Goal: Information Seeking & Learning: Find specific fact

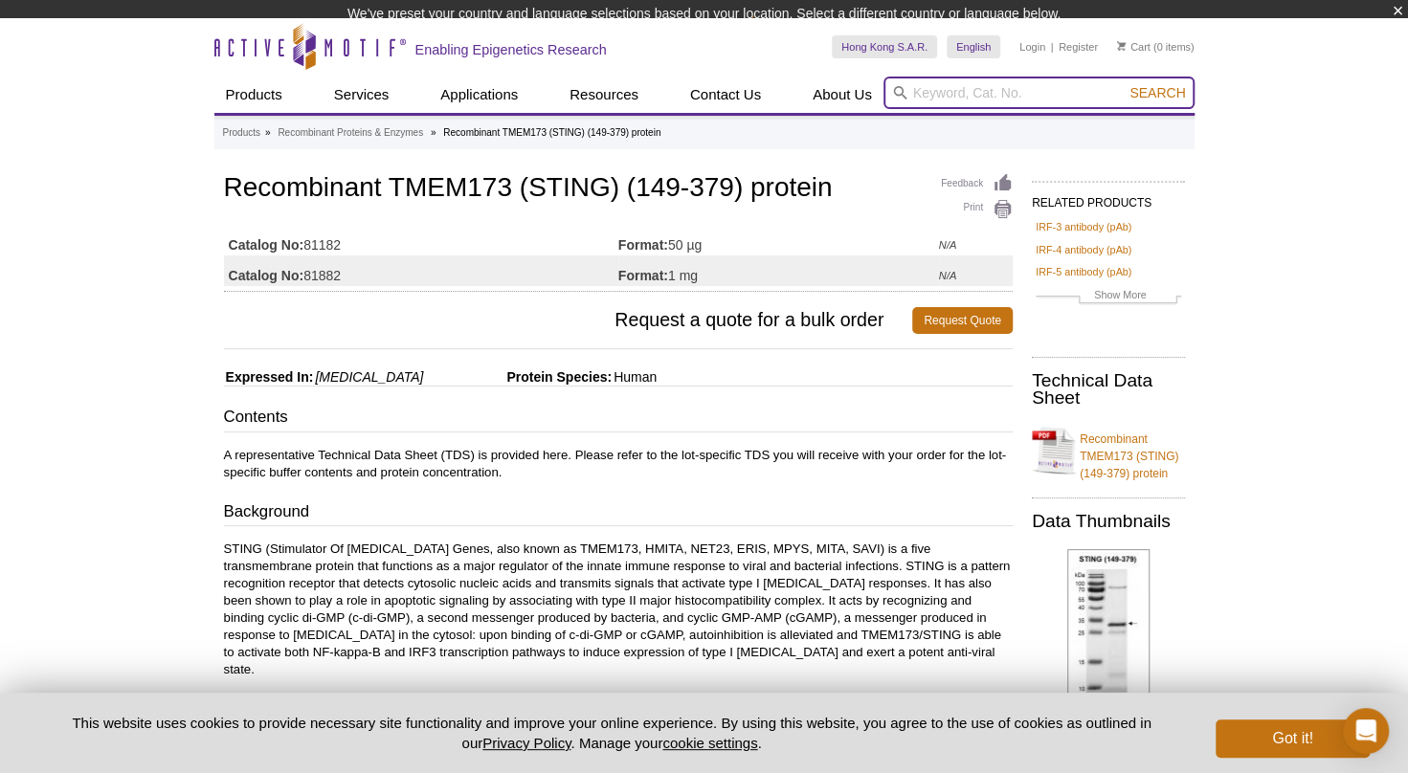
click at [932, 98] on input "search" at bounding box center [1038, 93] width 311 height 33
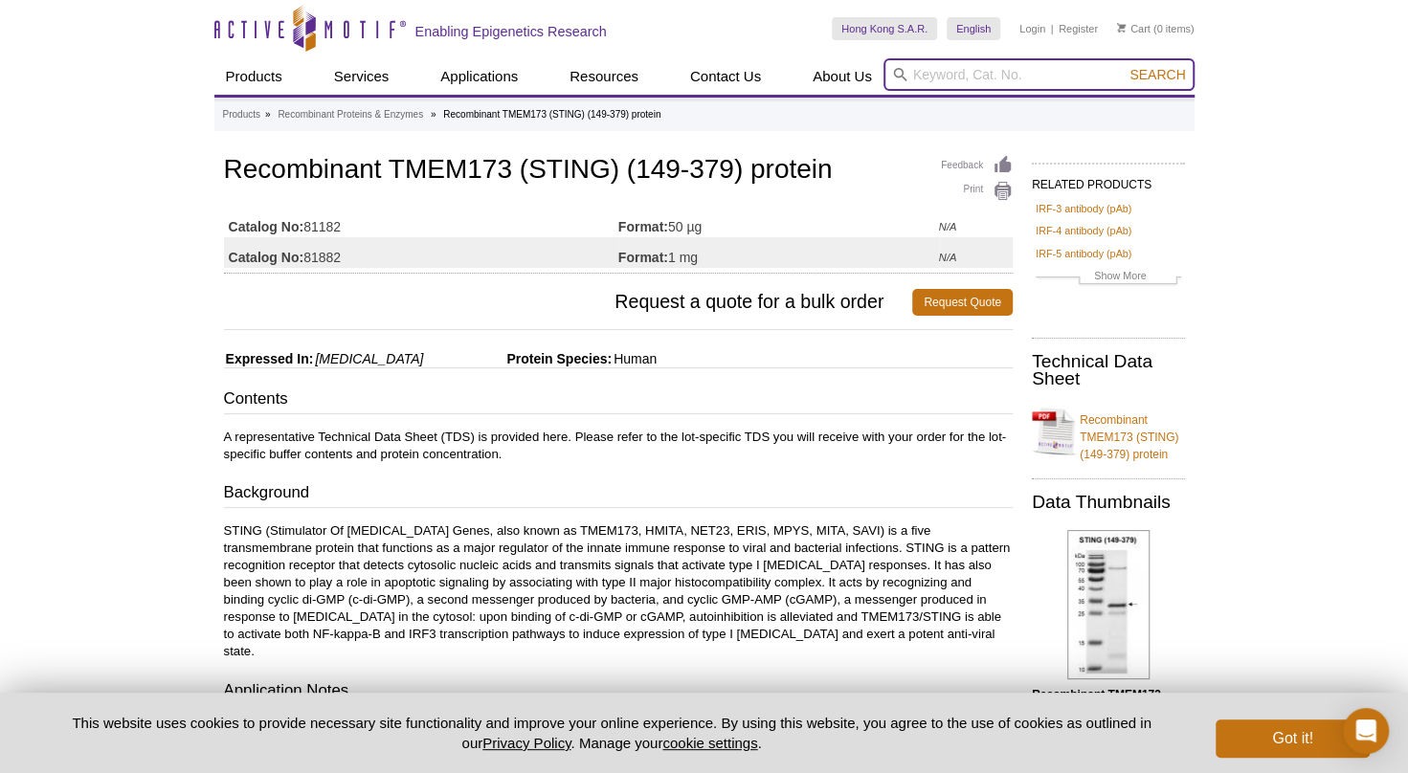
paste input "STING"
type input "STING"
click at [1130, 80] on span "Search" at bounding box center [1157, 74] width 56 height 15
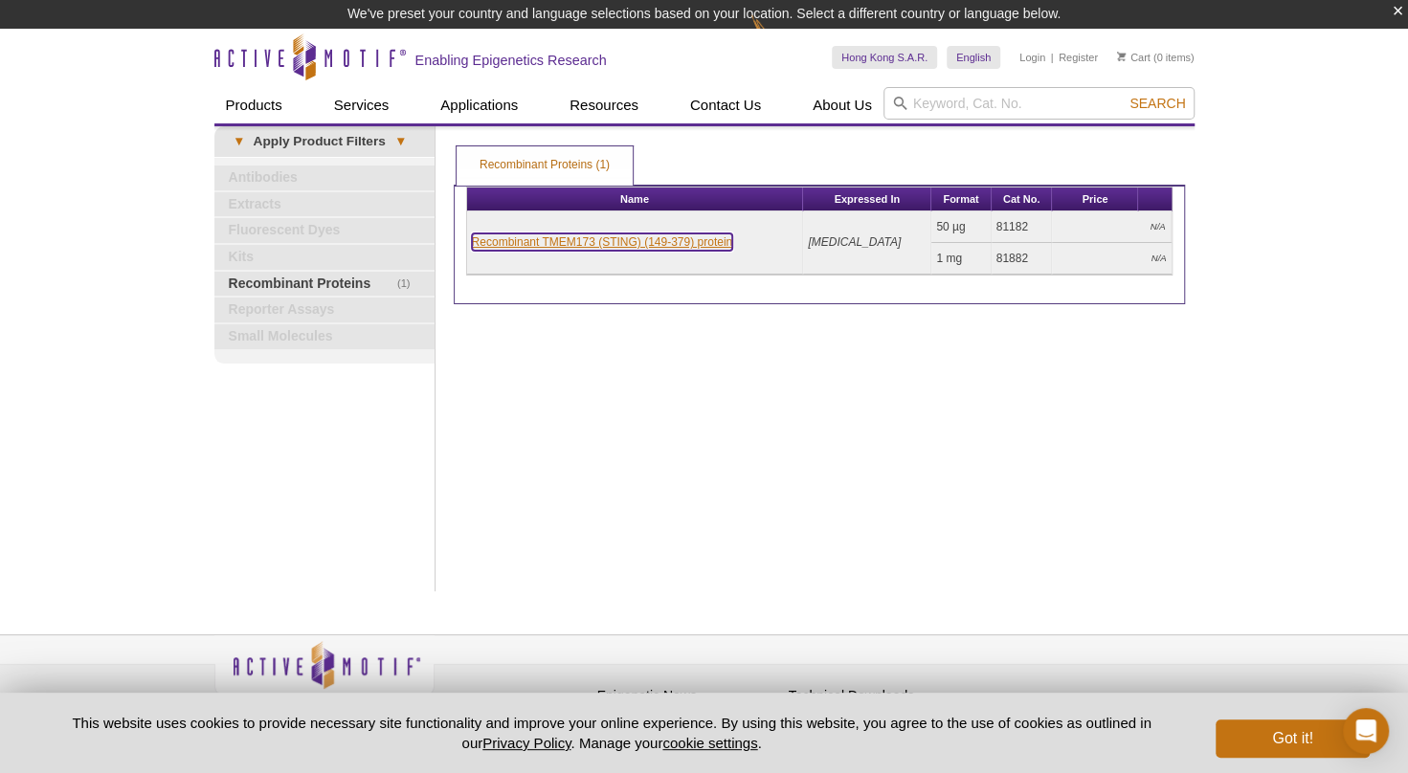
click at [643, 241] on link "Recombinant TMEM173 (STING) (149-379) protein" at bounding box center [602, 241] width 261 height 17
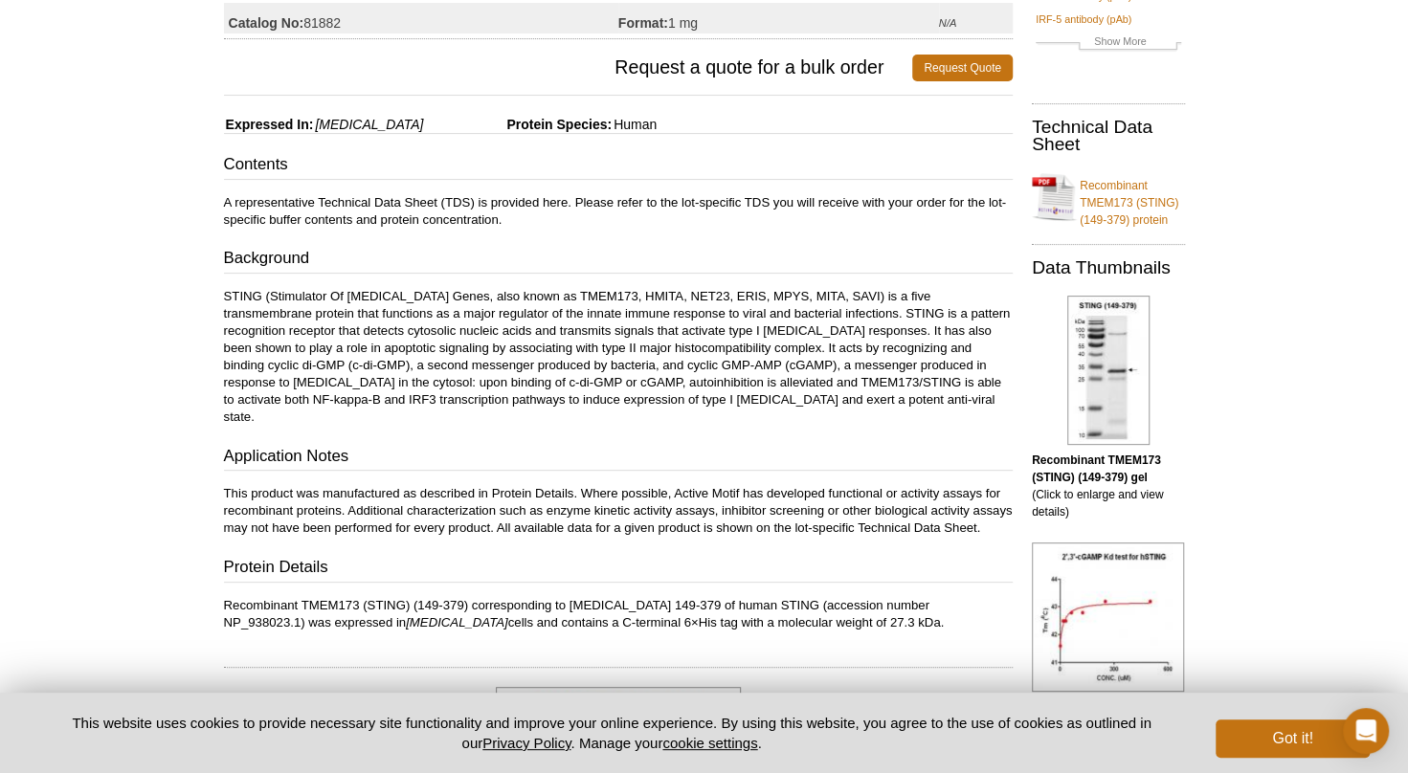
scroll to position [96, 0]
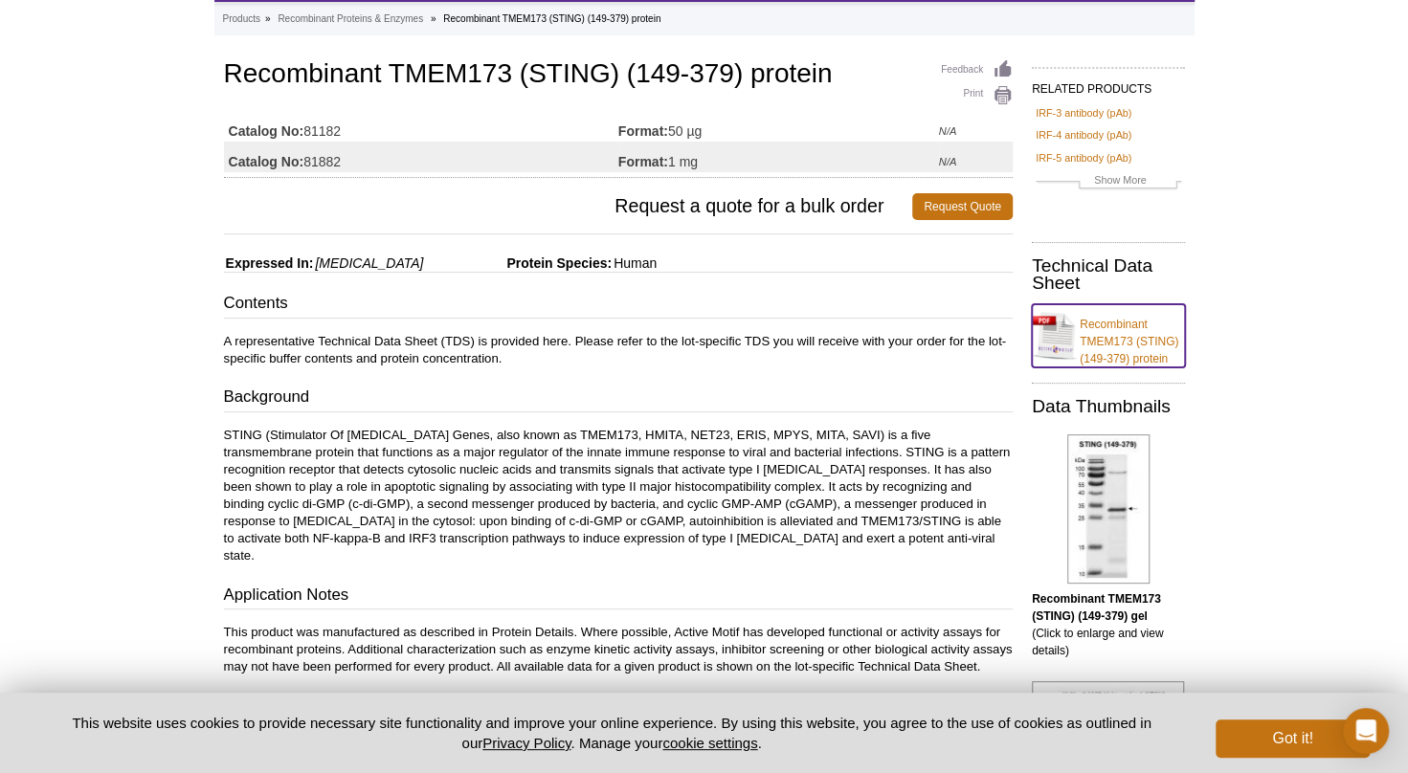
click at [1081, 339] on link "Recombinant TMEM173 (STING) (149-379) protein" at bounding box center [1108, 335] width 153 height 63
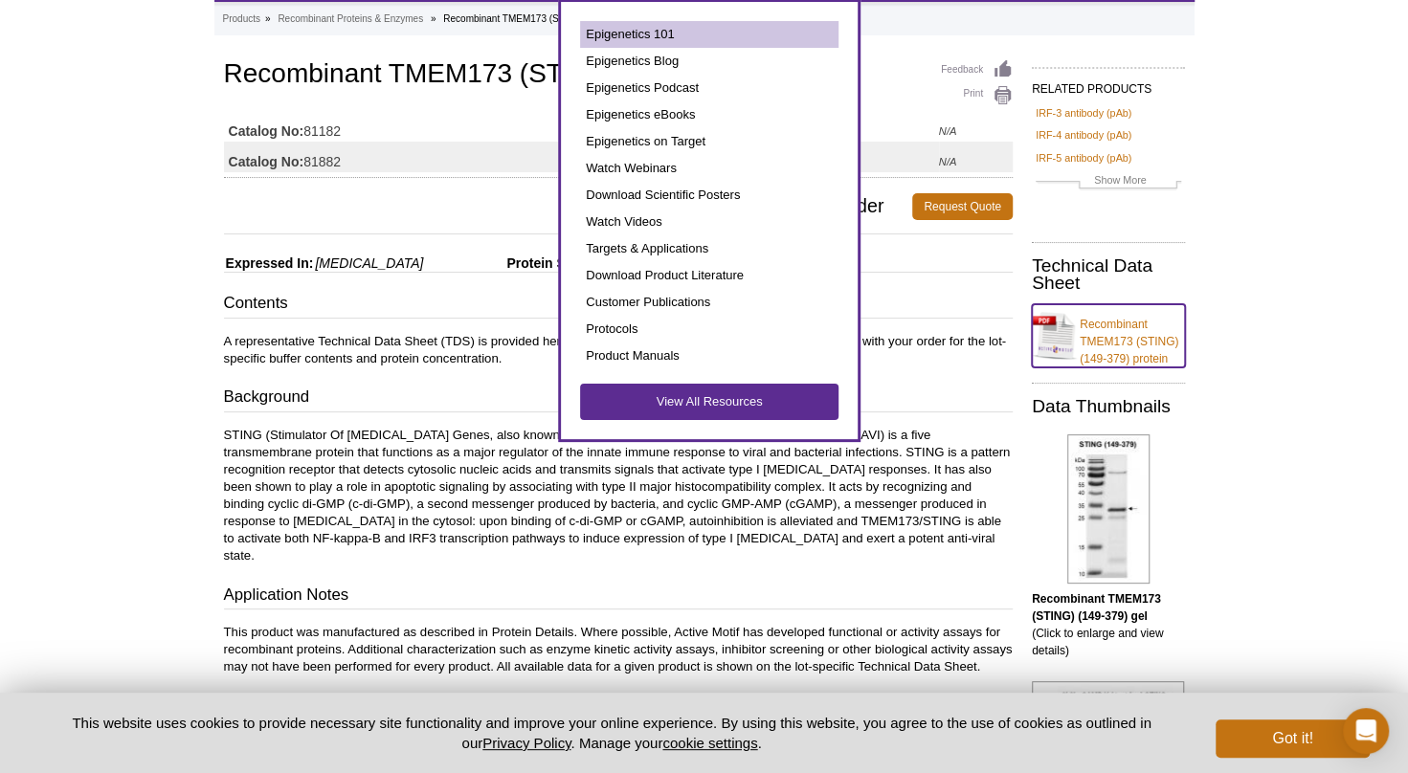
scroll to position [0, 0]
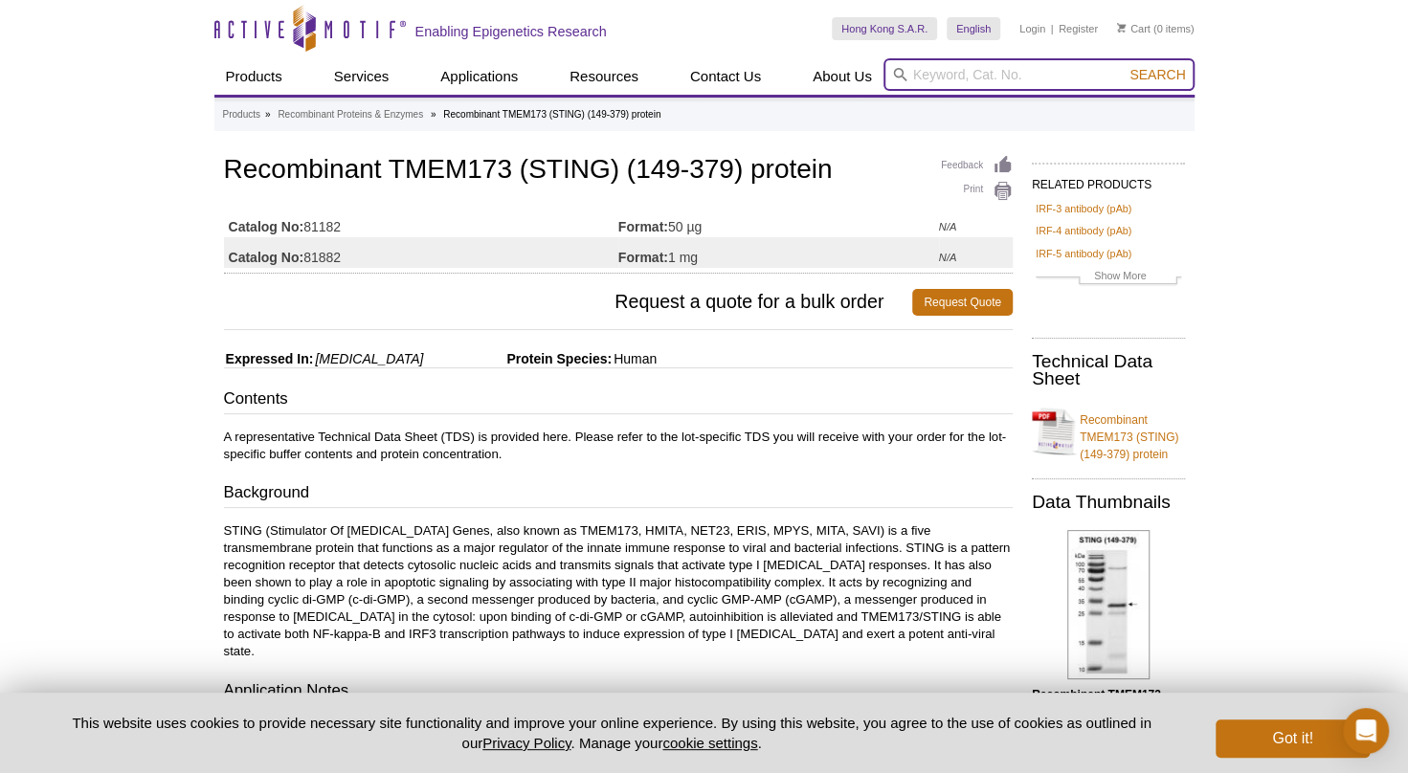
click at [947, 69] on input "search" at bounding box center [1038, 74] width 311 height 33
paste input "LYN"
type input "LYN"
click at [1158, 78] on span "Search" at bounding box center [1157, 74] width 56 height 15
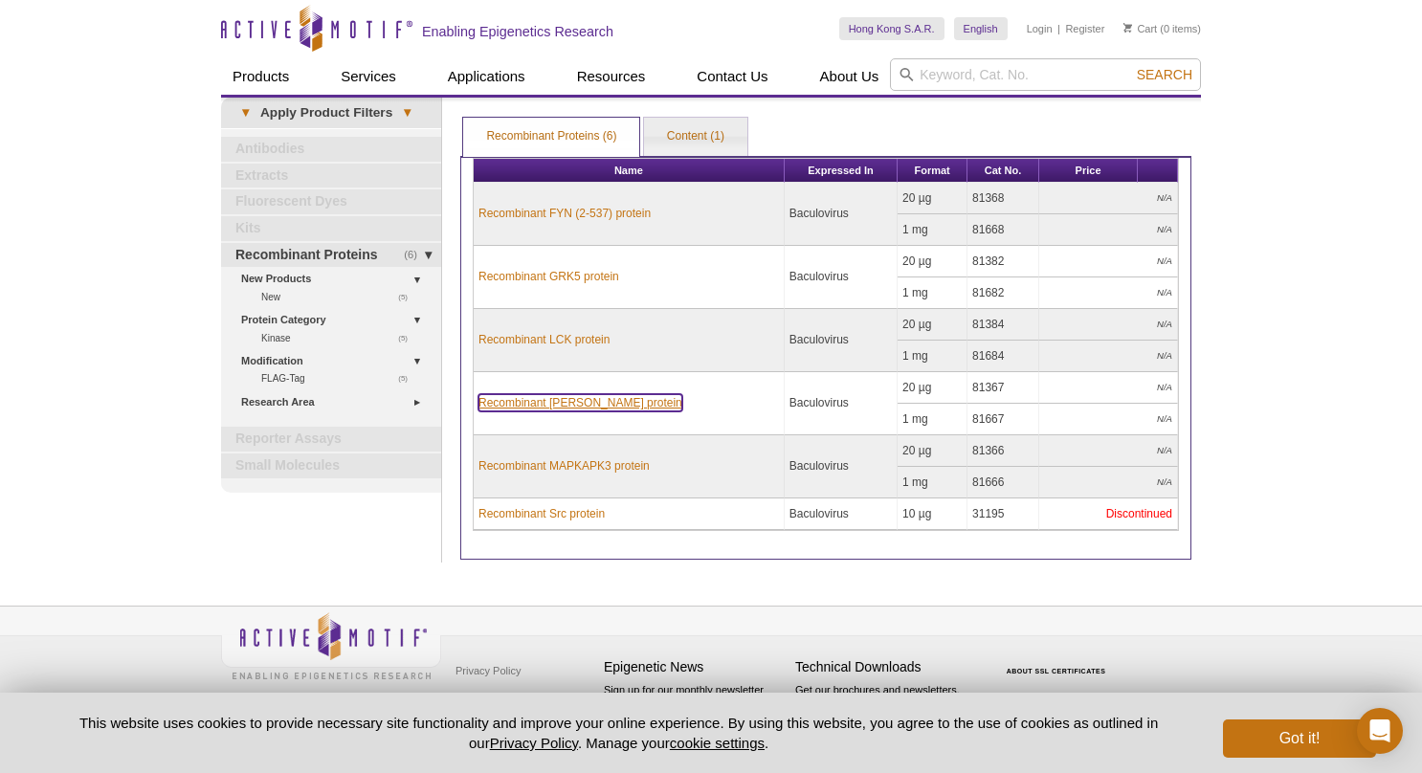
click at [584, 402] on link "Recombinant LYN protein" at bounding box center [580, 402] width 204 height 17
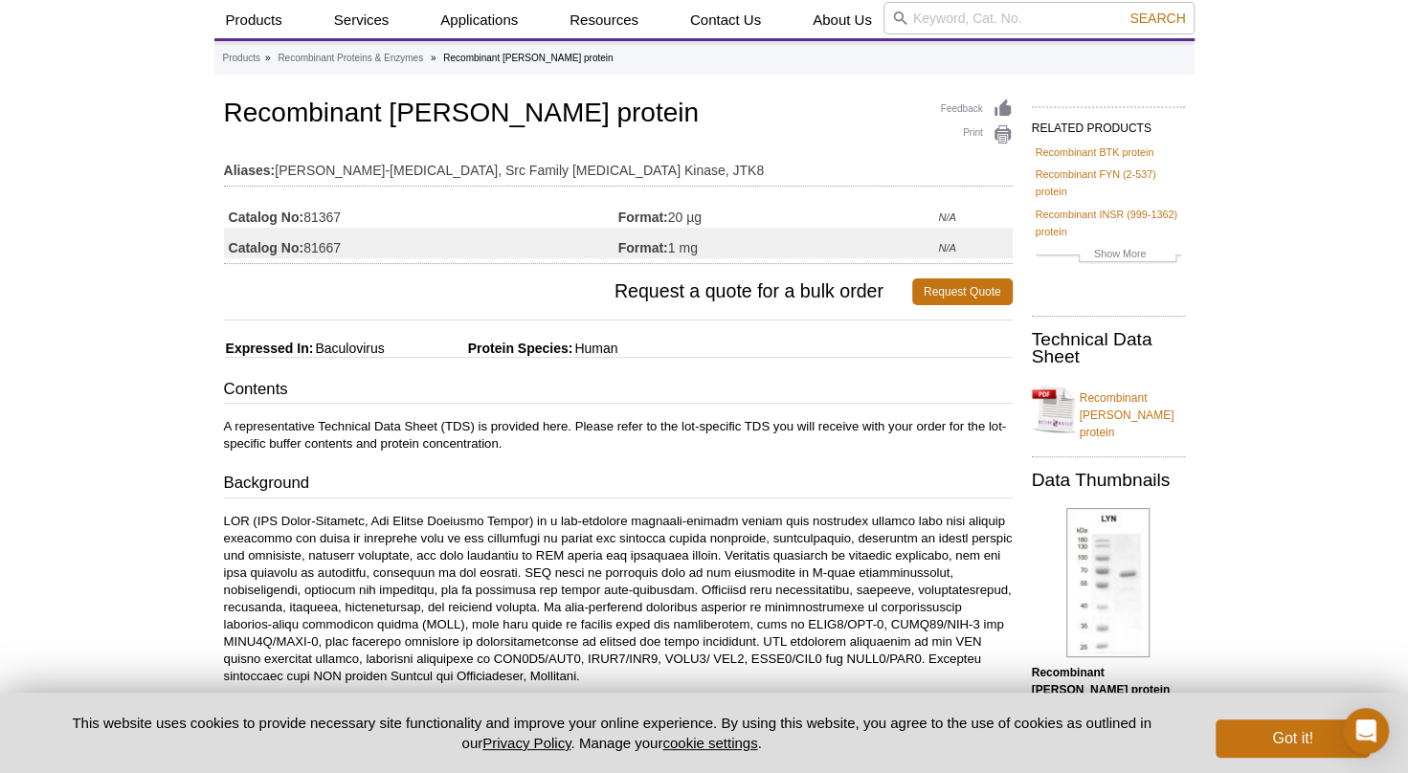
scroll to position [96, 0]
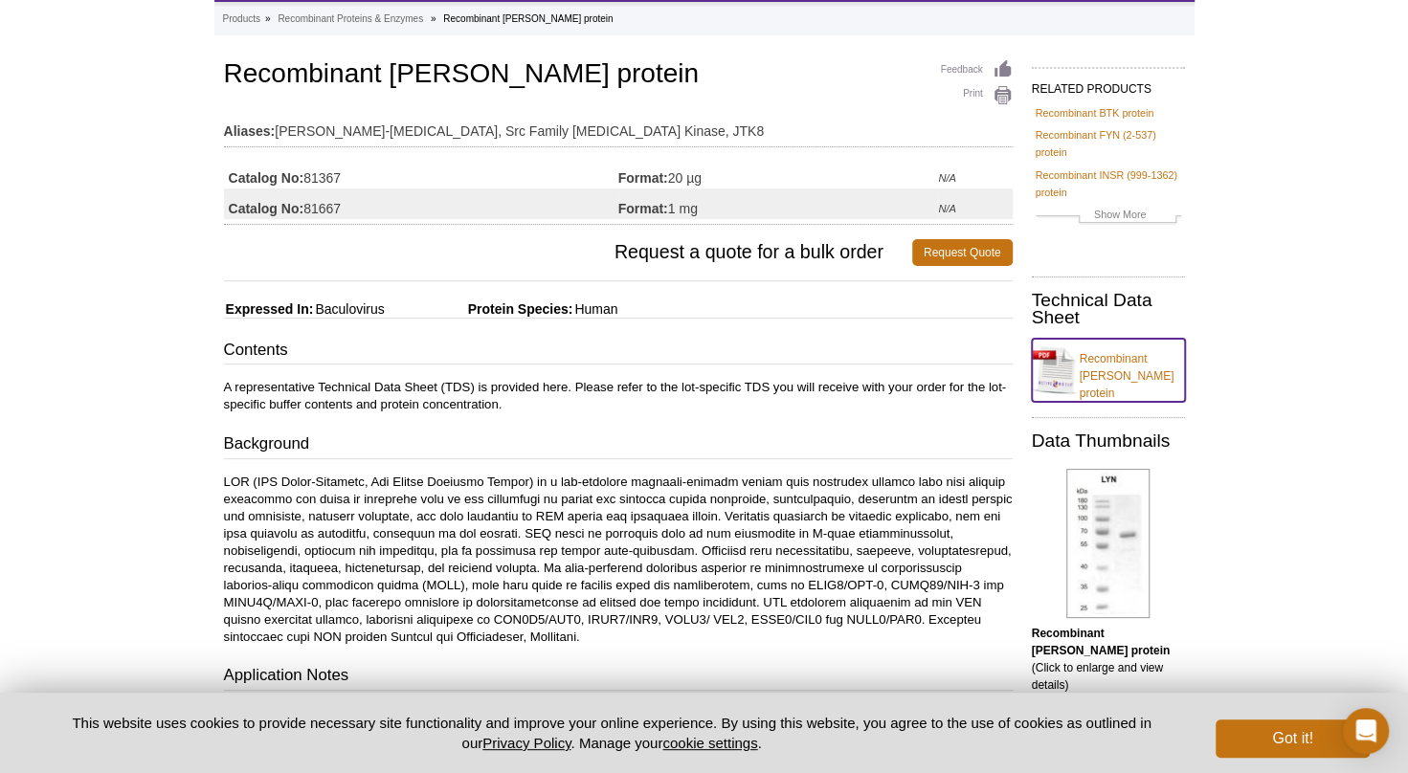
click at [1074, 357] on link "Recombinant [PERSON_NAME] protein" at bounding box center [1108, 370] width 153 height 63
